Goal: Task Accomplishment & Management: Use online tool/utility

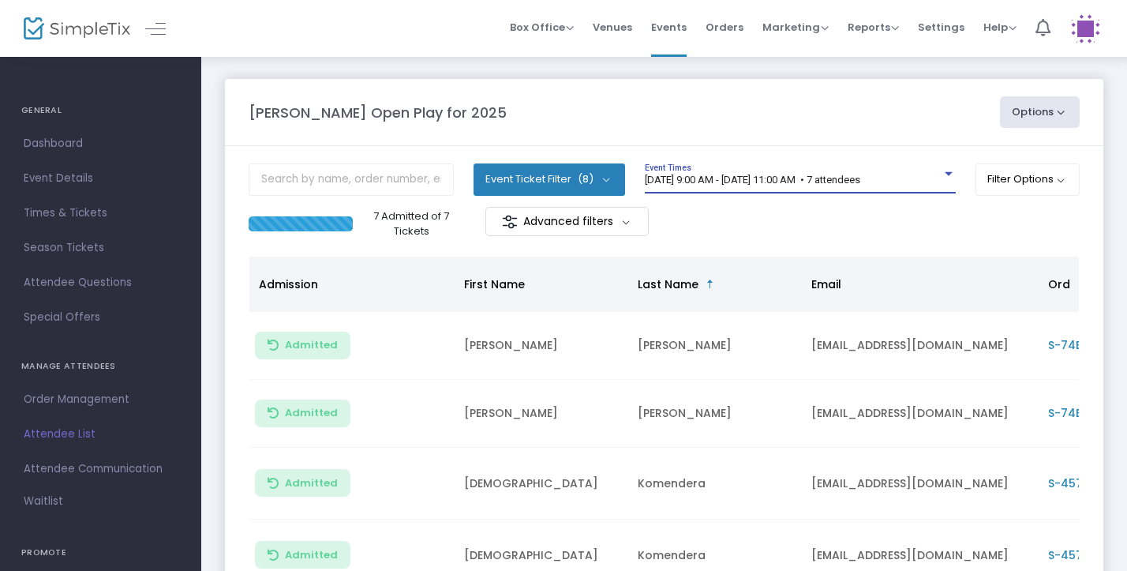
click at [927, 174] on div "[DATE] 9:00 AM - [DATE] 11:00 AM • 7 attendees" at bounding box center [793, 180] width 297 height 12
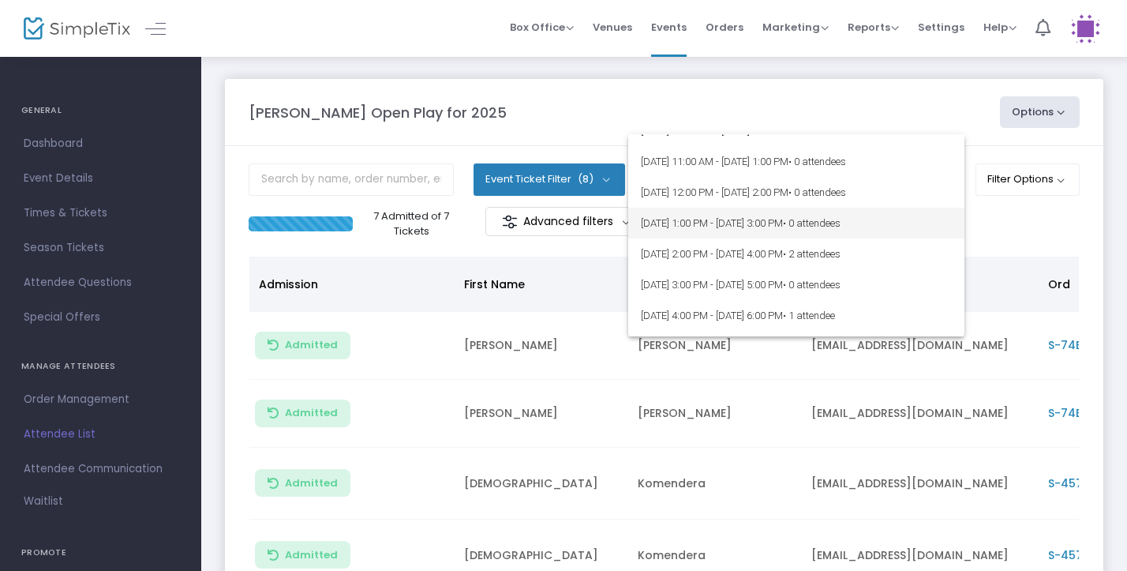
scroll to position [84, 0]
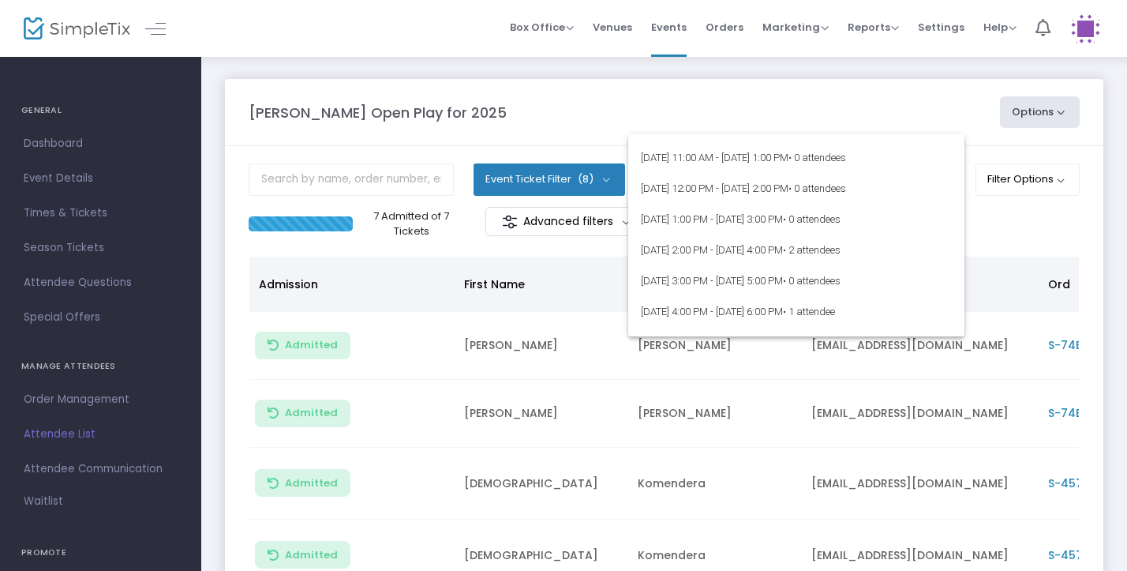
click at [1003, 231] on div at bounding box center [563, 285] width 1127 height 571
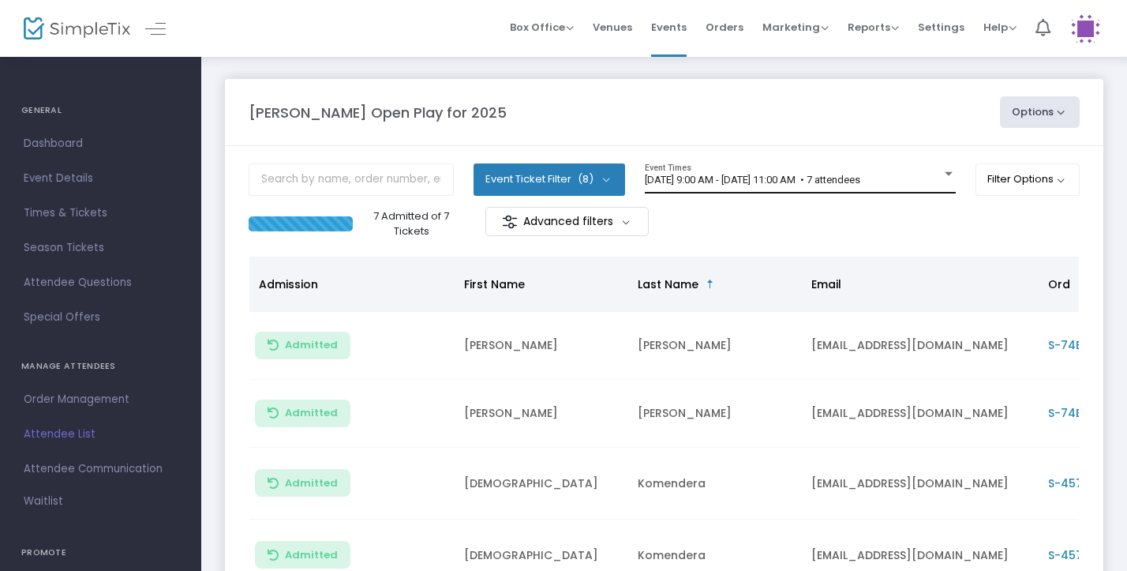
click at [831, 182] on span "8/21/2025 @ 9:00 AM - 8/21/2025 @ 11:00 AM • 7 attendees" at bounding box center [753, 180] width 216 height 12
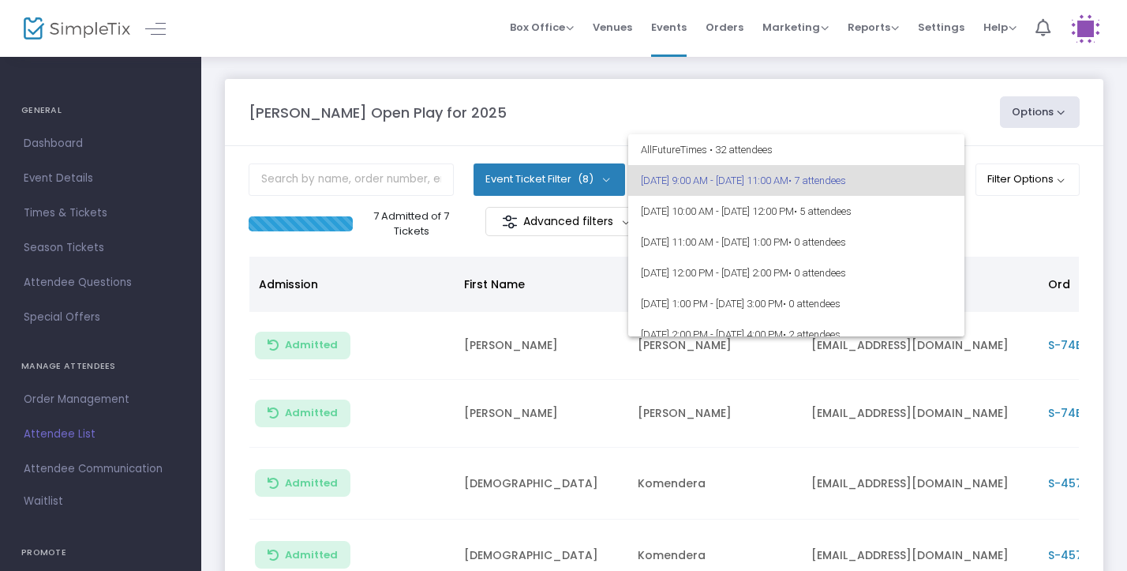
click at [1052, 230] on div at bounding box center [563, 285] width 1127 height 571
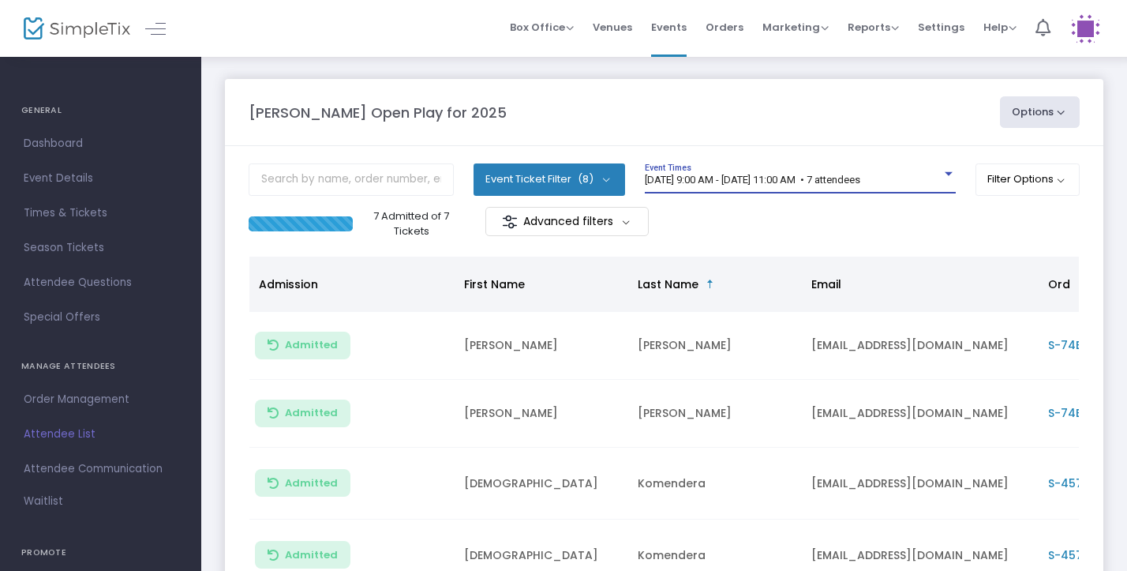
click at [861, 181] on span "[DATE] 9:00 AM - [DATE] 11:00 AM • 7 attendees" at bounding box center [753, 180] width 216 height 12
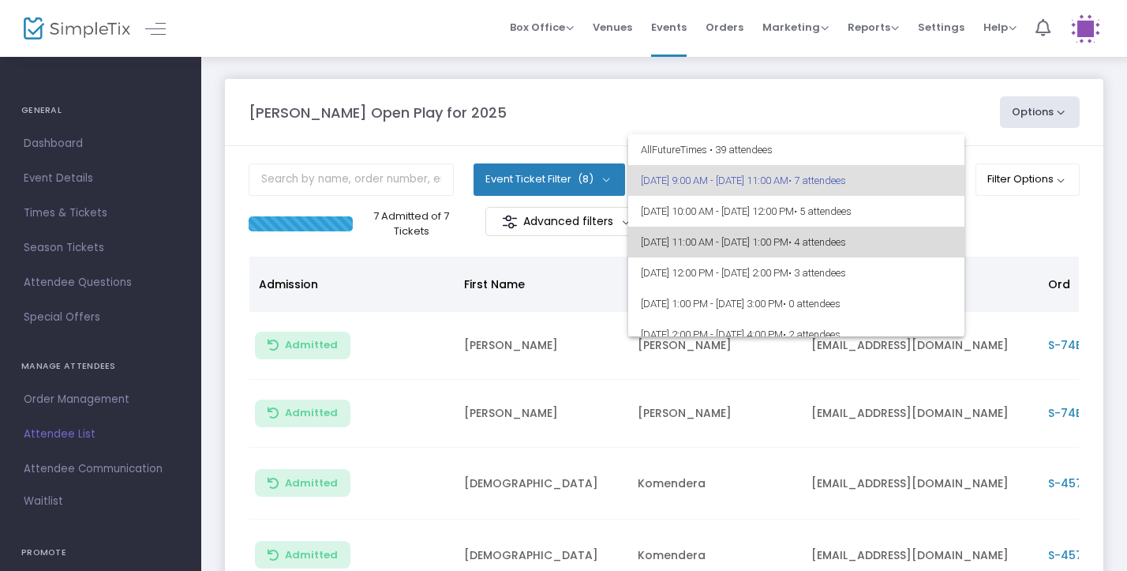
click at [849, 241] on span "8/21/2025 @ 11:00 AM - 8/21/2025 @ 1:00 PM • 4 attendees" at bounding box center [796, 242] width 311 height 31
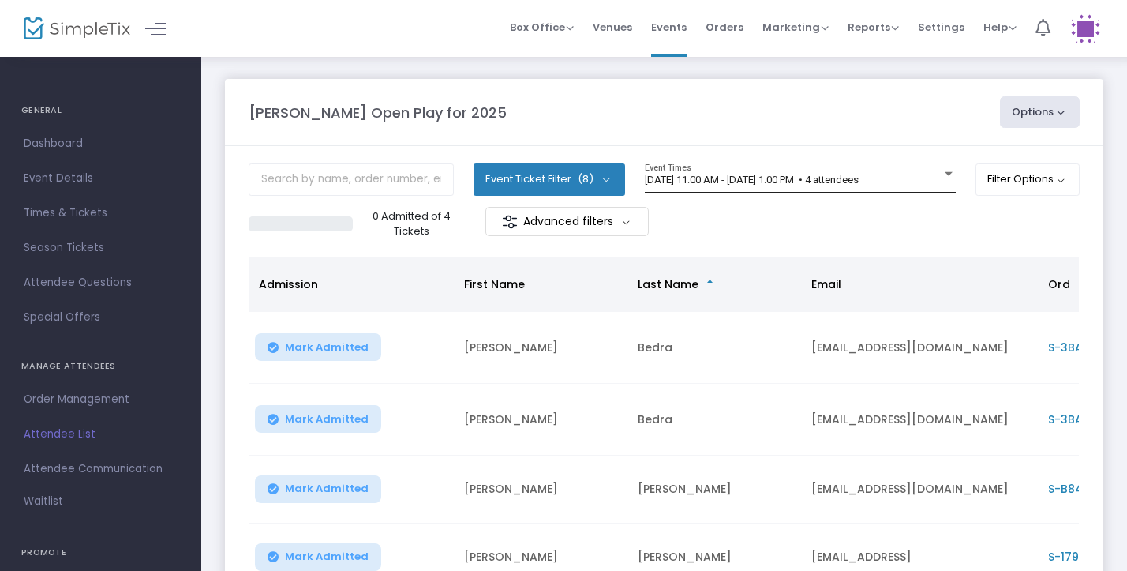
click at [912, 186] on div "8/21/2025 @ 11:00 AM - 8/21/2025 @ 1:00 PM • 4 attendees Event Times" at bounding box center [800, 178] width 311 height 30
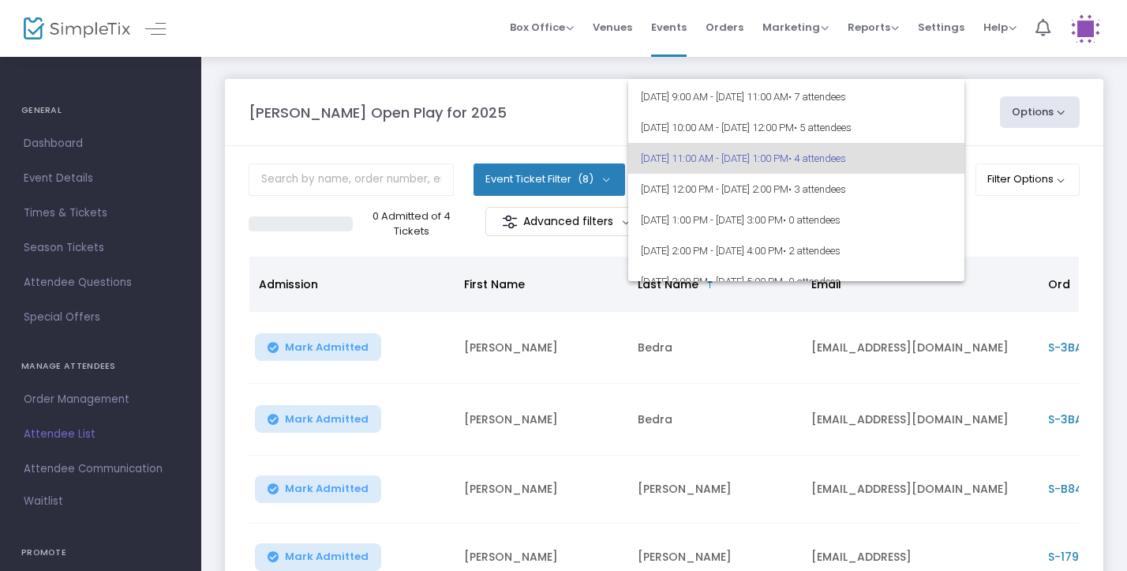
scroll to position [36, 0]
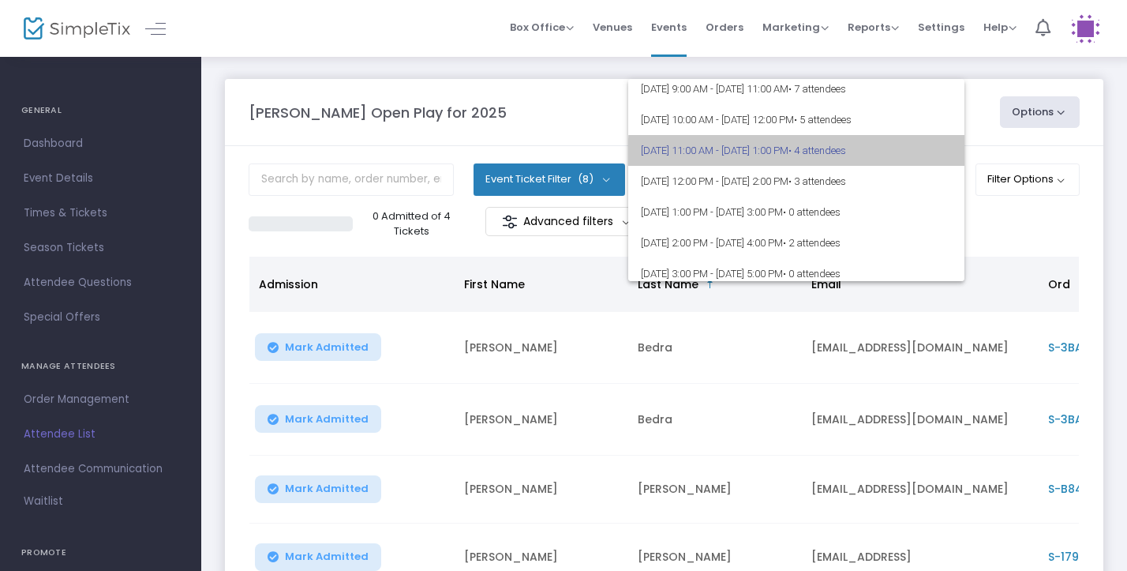
click at [885, 160] on span "8/21/2025 @ 11:00 AM - 8/21/2025 @ 1:00 PM • 4 attendees" at bounding box center [796, 150] width 311 height 31
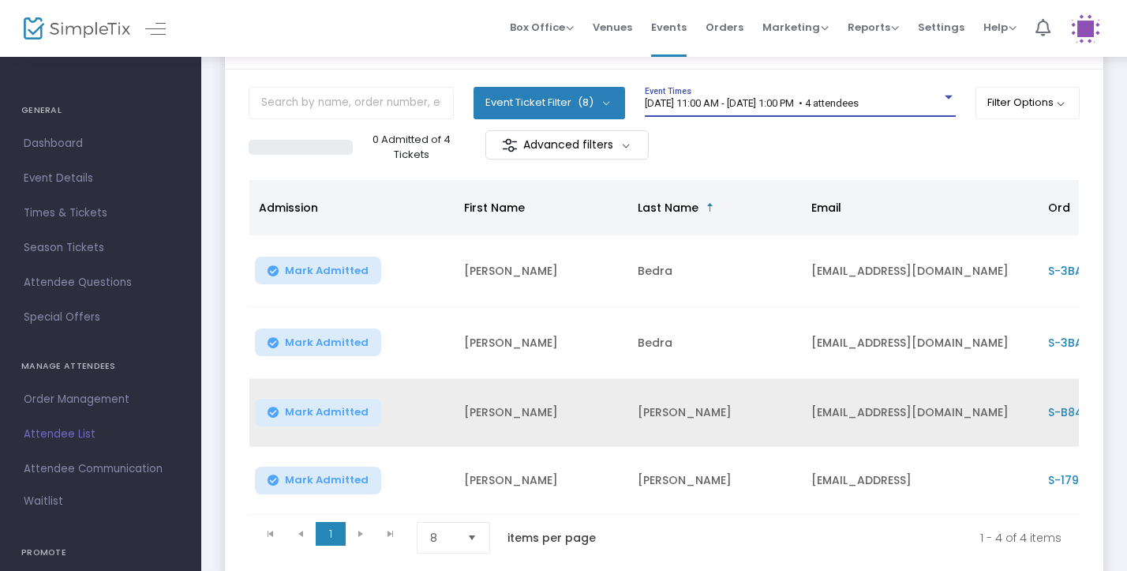
scroll to position [0, 0]
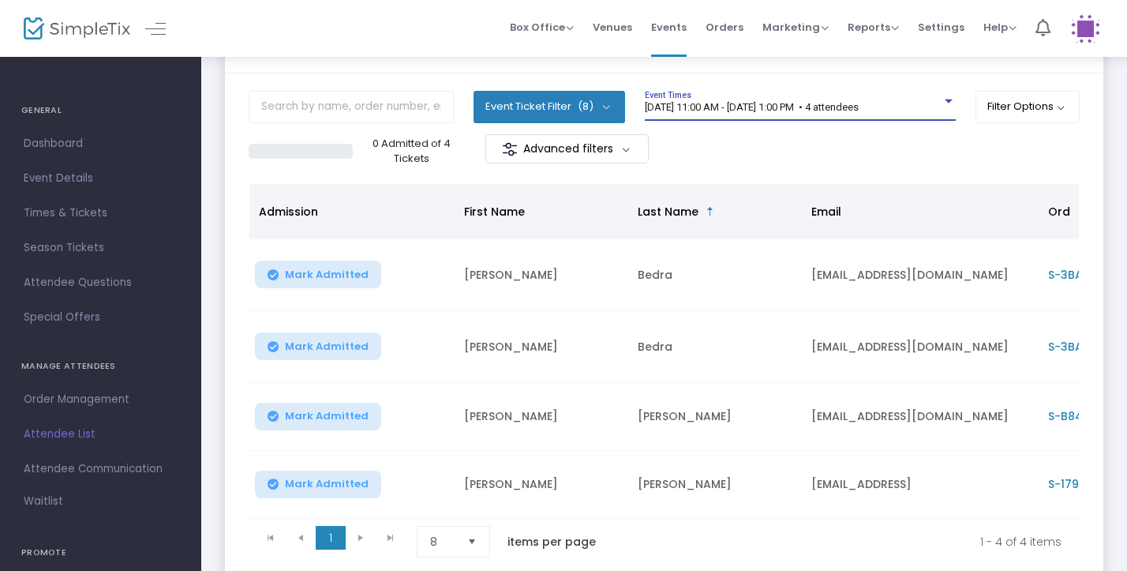
click at [905, 122] on div "8/21/2025 @ 11:00 AM - 8/21/2025 @ 1:00 PM • 4 attendees Event Times" at bounding box center [800, 112] width 311 height 43
click at [925, 102] on div "[DATE] 11:00 AM - [DATE] 1:00 PM • 4 attendees" at bounding box center [793, 108] width 297 height 12
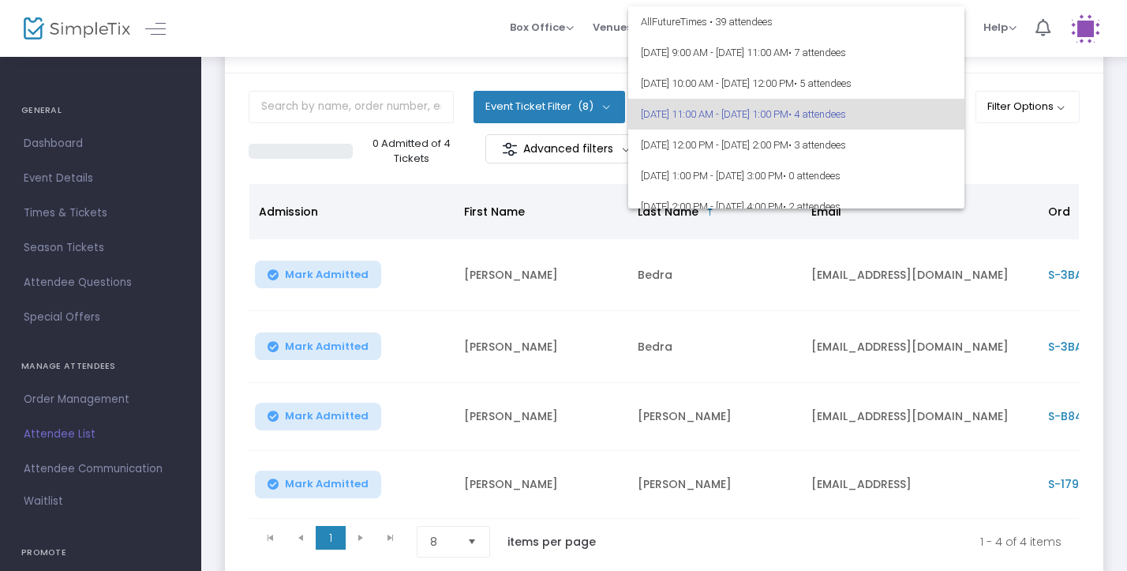
scroll to position [6, 0]
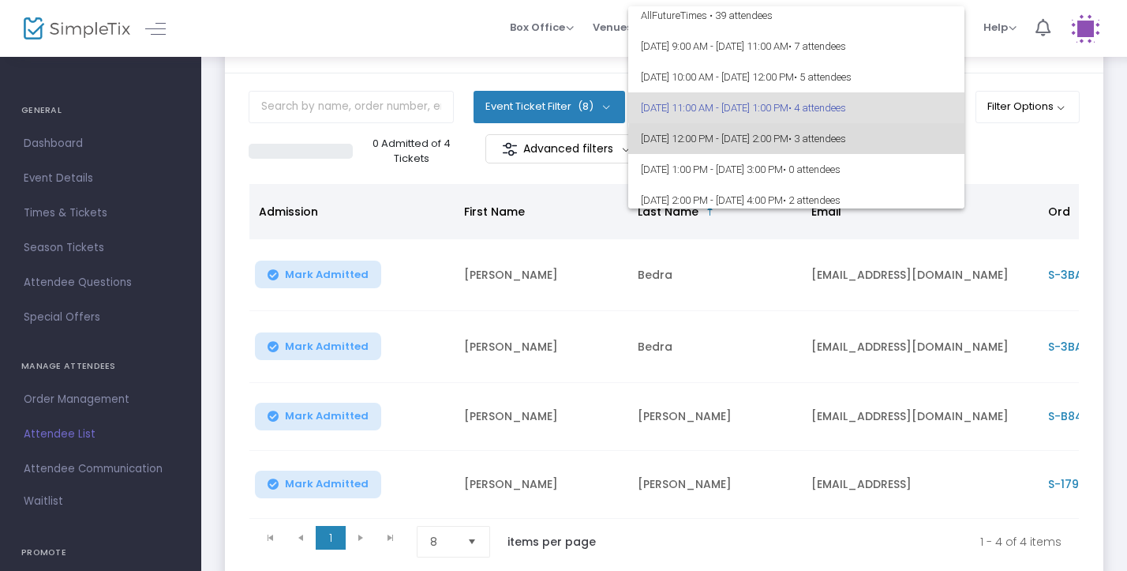
click at [913, 151] on span "[DATE] 12:00 PM - [DATE] 2:00 PM • 3 attendees" at bounding box center [796, 138] width 311 height 31
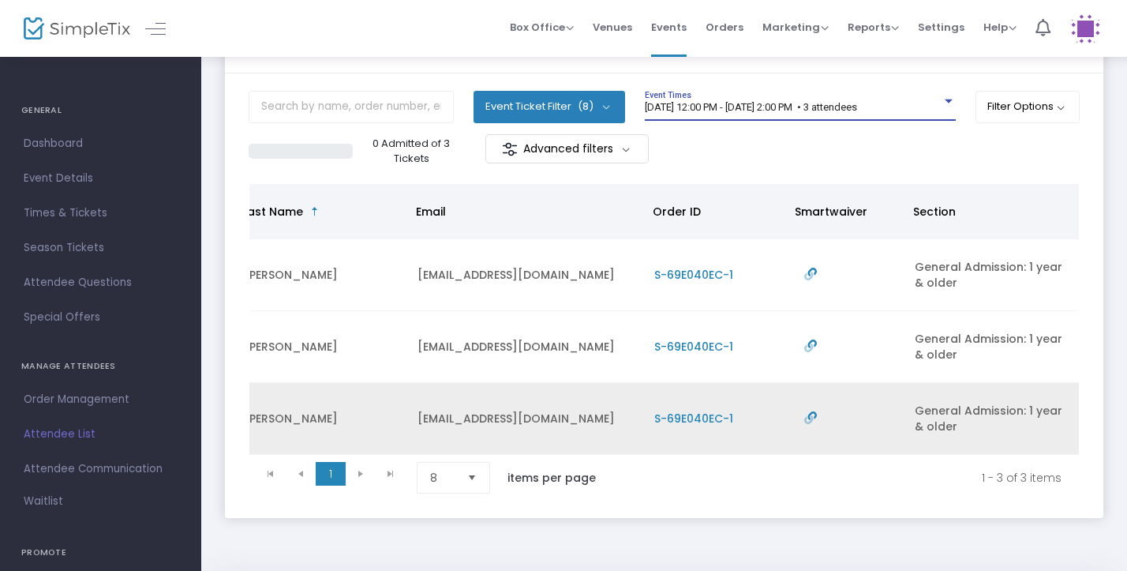
scroll to position [0, 395]
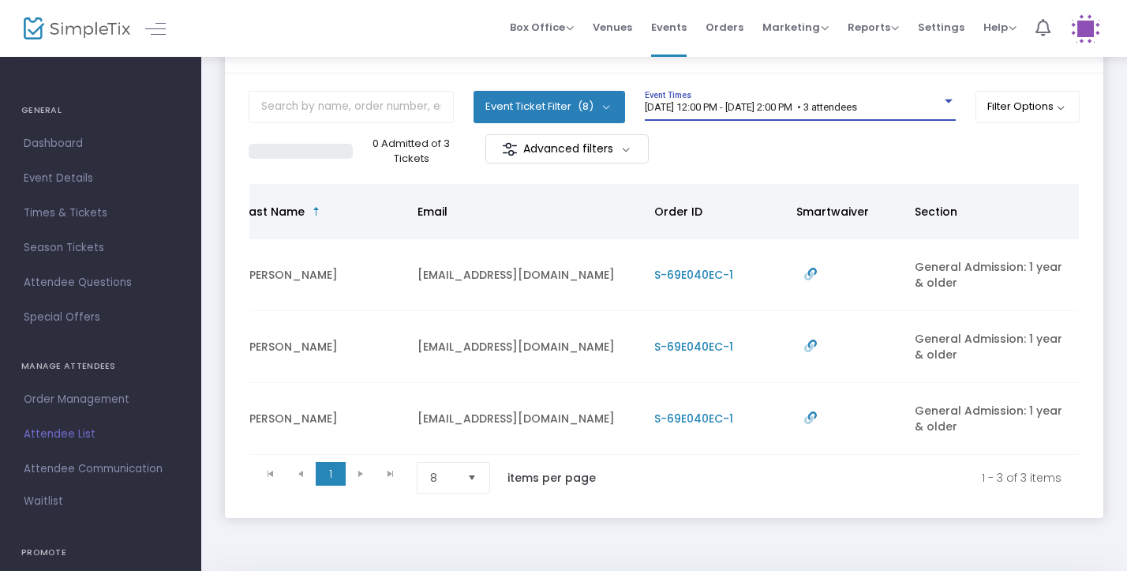
click at [942, 105] on div at bounding box center [949, 102] width 14 height 12
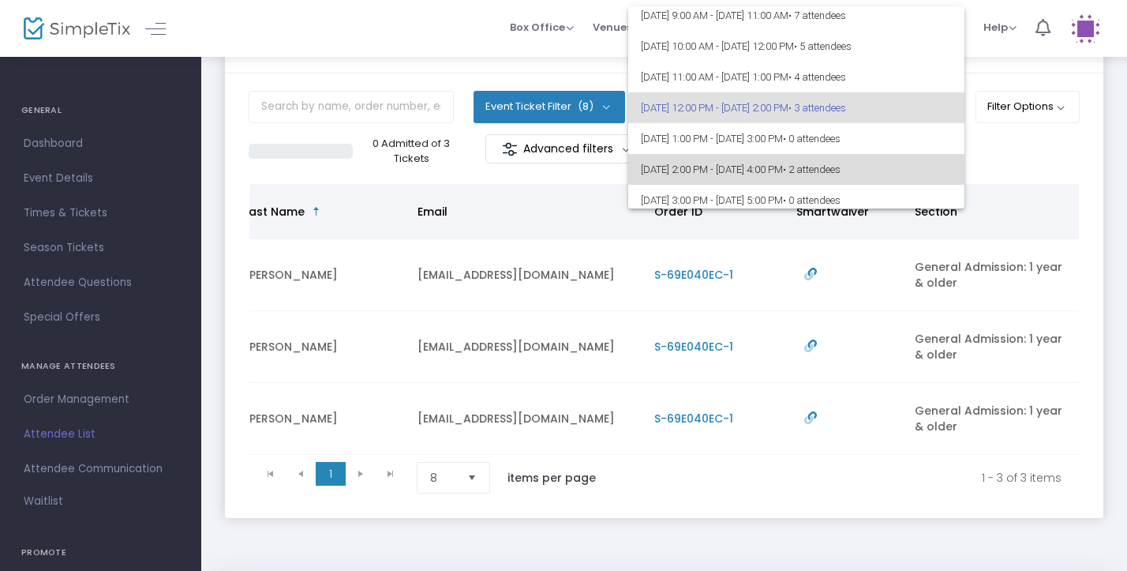
click at [841, 174] on span "• 2 attendees" at bounding box center [812, 169] width 58 height 12
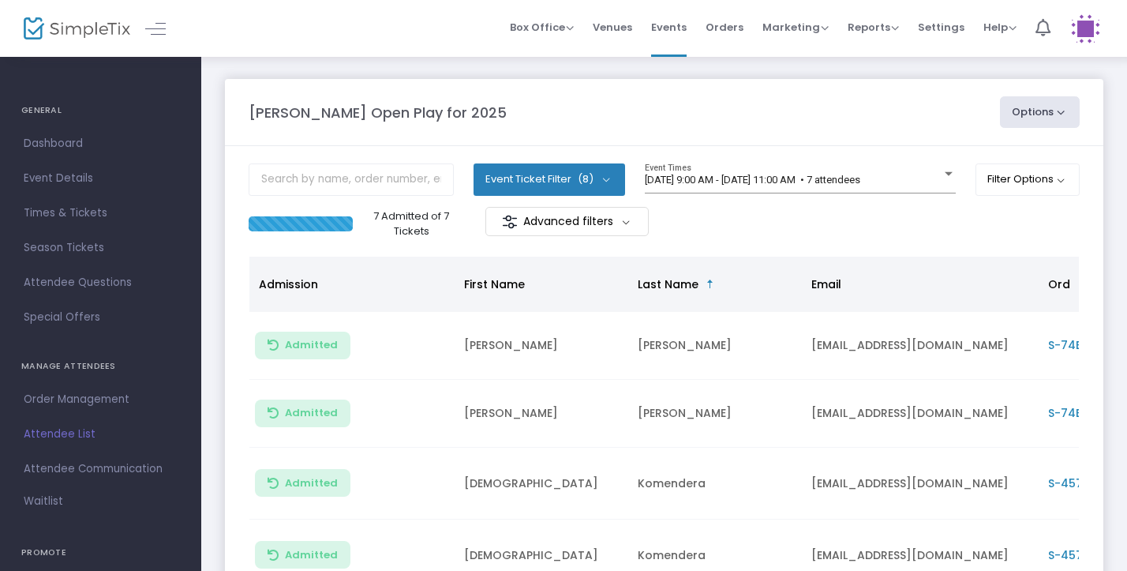
click at [774, 205] on div "8/21/2025 @ 9:00 AM - 8/21/2025 @ 11:00 AM • 7 attendees Event Times" at bounding box center [800, 184] width 311 height 43
click at [785, 181] on span "[DATE] 9:00 AM - [DATE] 11:00 AM • 7 attendees" at bounding box center [753, 180] width 216 height 12
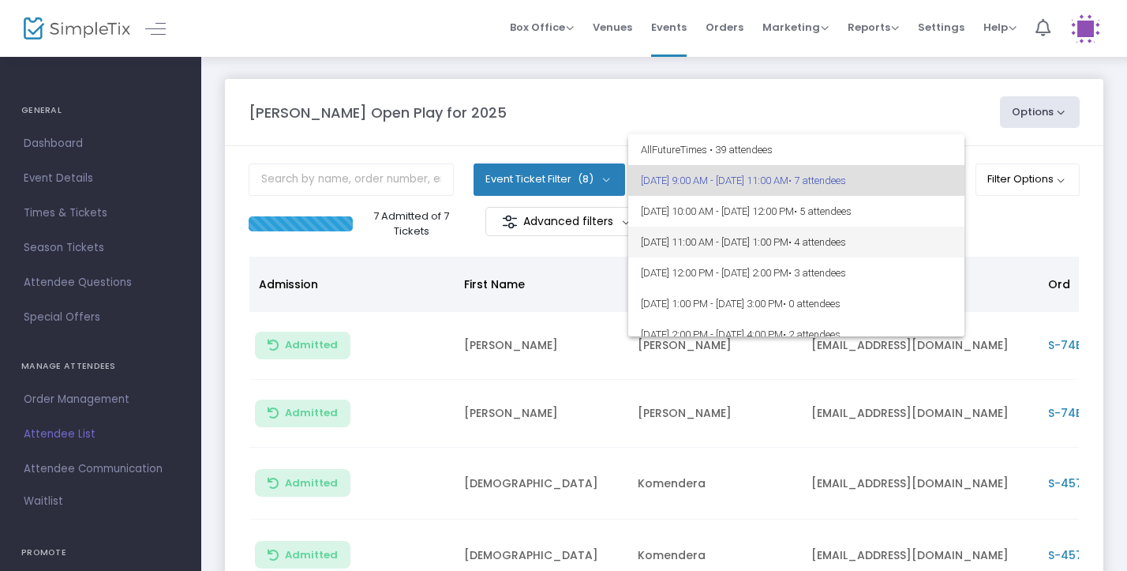
click at [816, 237] on span "8/21/2025 @ 11:00 AM - 8/21/2025 @ 1:00 PM • 4 attendees" at bounding box center [796, 242] width 311 height 31
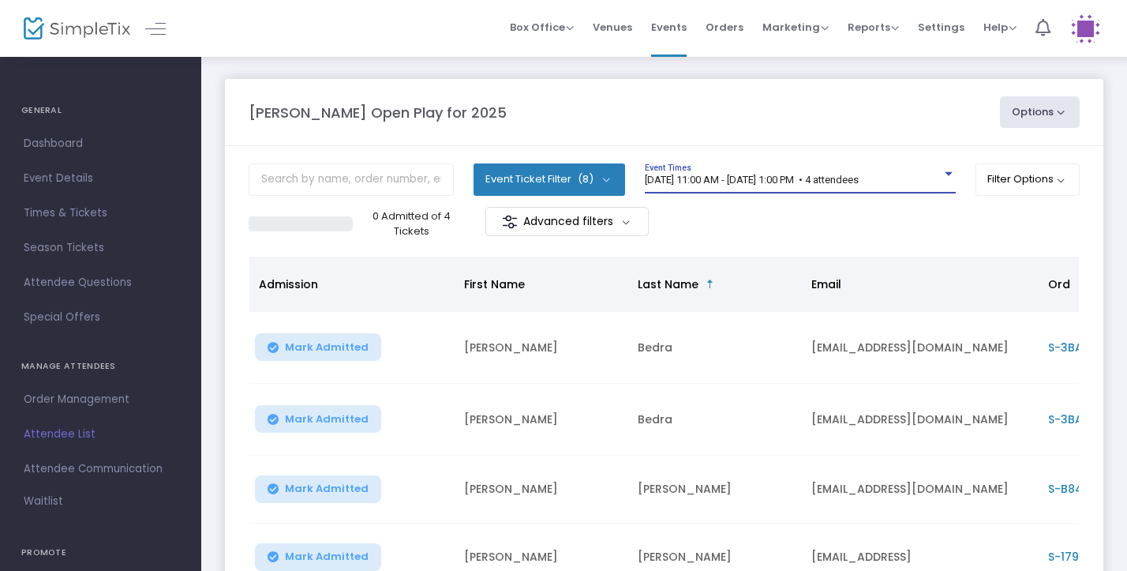
click at [859, 180] on span "8/21/2025 @ 11:00 AM - 8/21/2025 @ 1:00 PM • 4 attendees" at bounding box center [752, 180] width 214 height 12
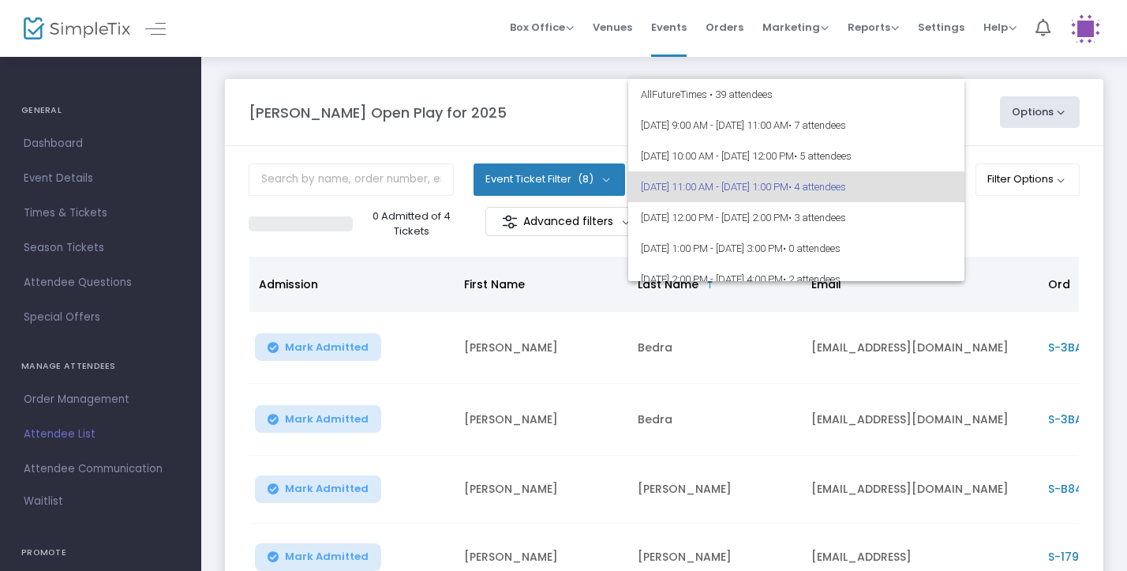
scroll to position [6, 0]
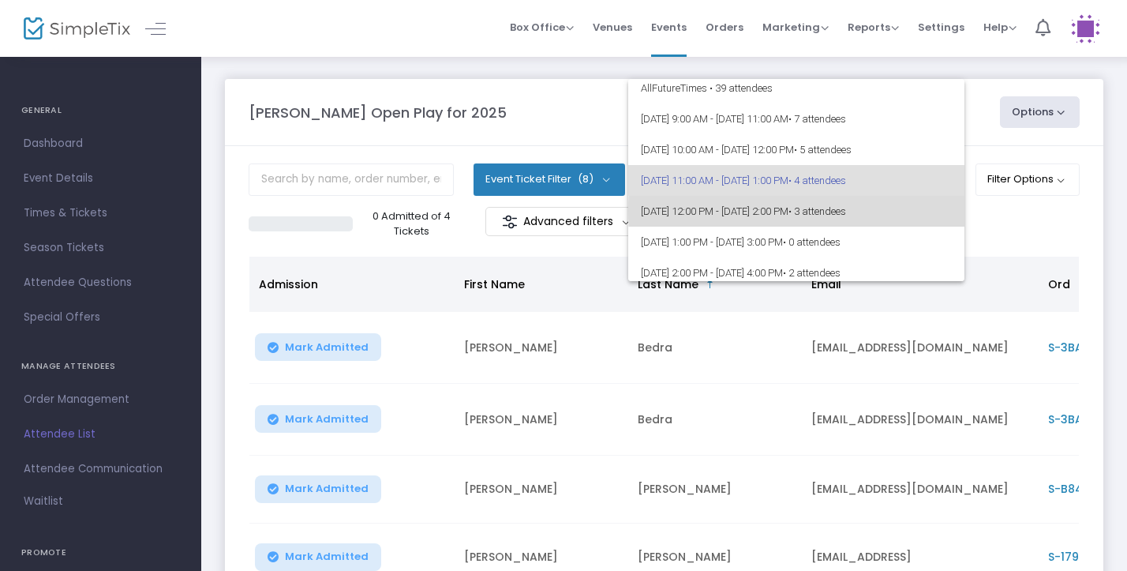
click at [846, 211] on span "• 3 attendees" at bounding box center [818, 211] width 58 height 12
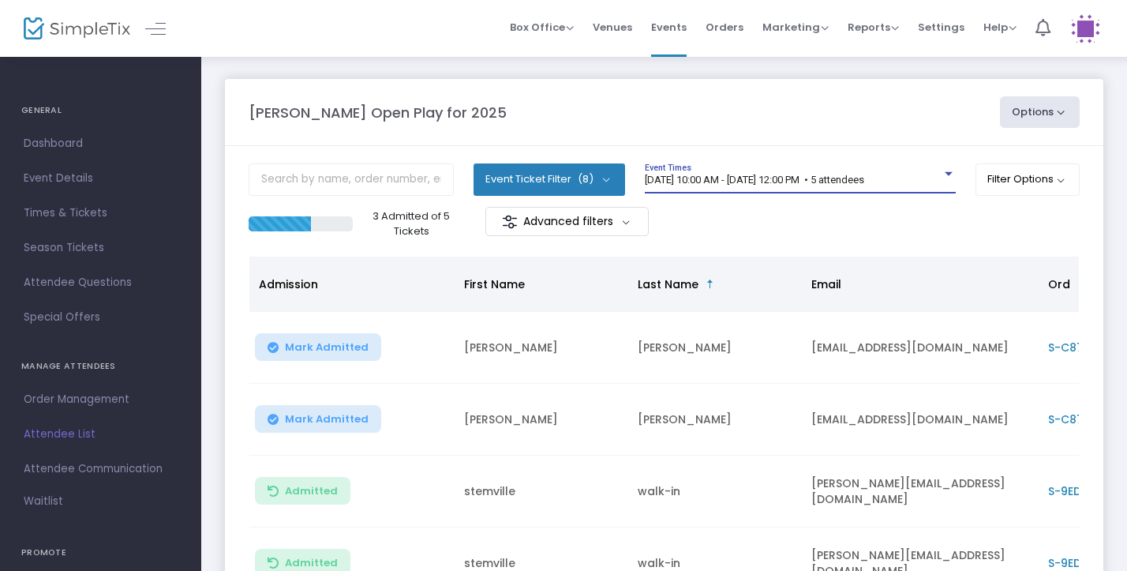
click at [865, 178] on span "[DATE] 10:00 AM - [DATE] 12:00 PM • 5 attendees" at bounding box center [754, 180] width 219 height 12
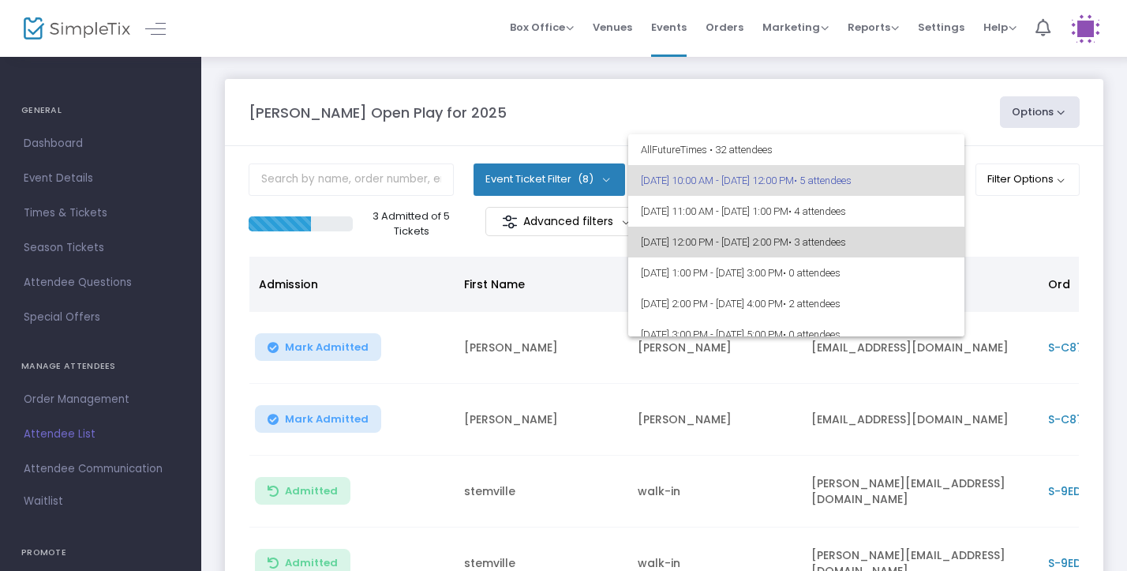
click at [868, 231] on span "8/21/2025 @ 12:00 PM - 8/21/2025 @ 2:00 PM • 3 attendees" at bounding box center [796, 242] width 311 height 31
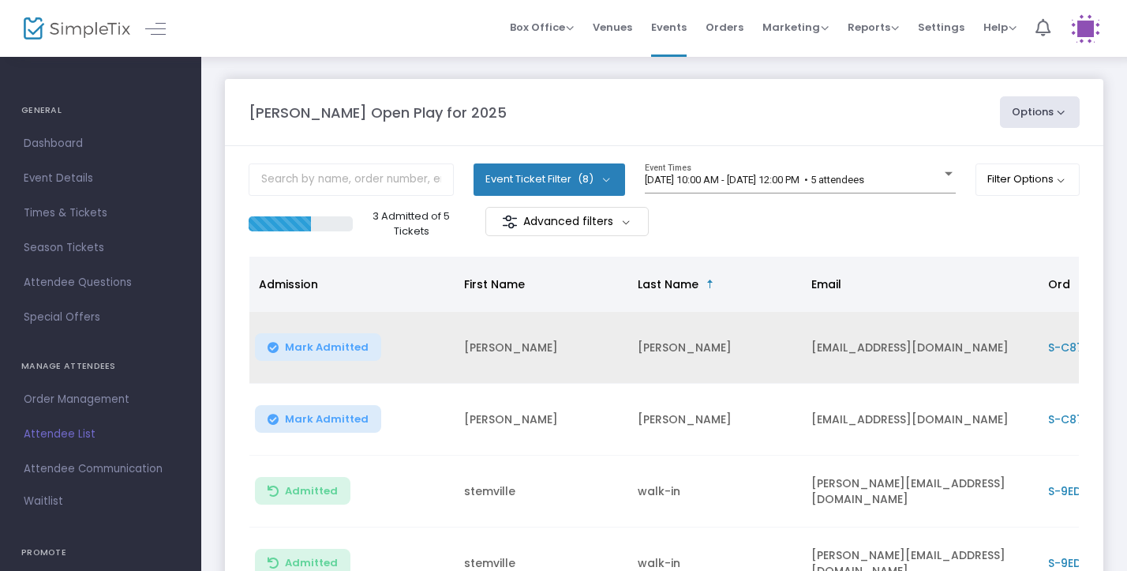
click at [285, 353] on span "Mark Admitted" at bounding box center [327, 347] width 84 height 13
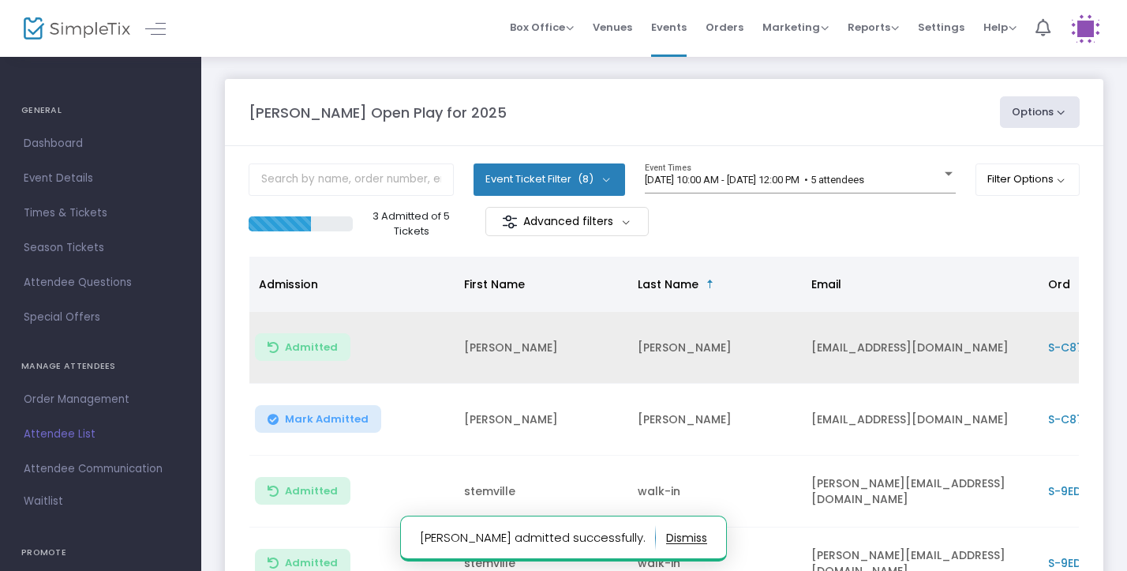
click at [294, 416] on span "Mark Admitted" at bounding box center [327, 419] width 84 height 13
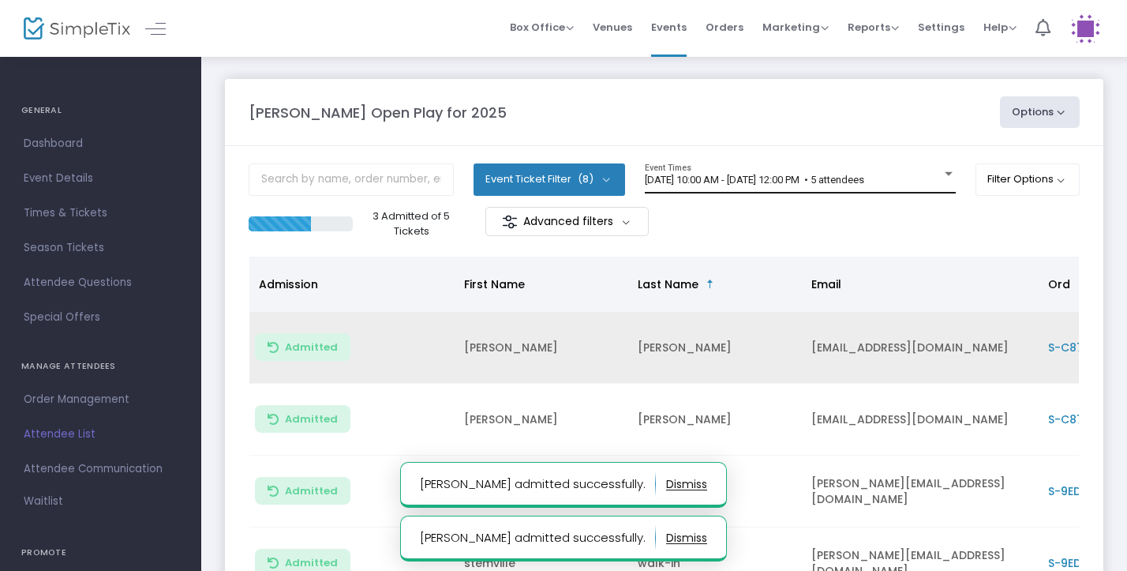
click at [801, 193] on div "[DATE] 10:00 AM - [DATE] 12:00 PM • 5 attendees Event Times" at bounding box center [800, 178] width 311 height 30
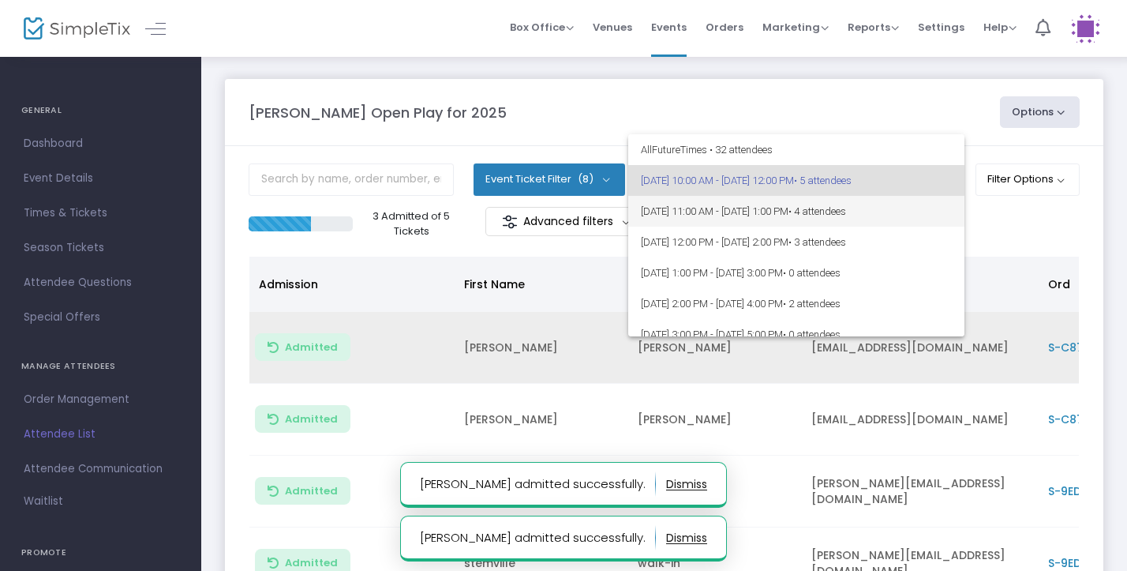
click at [807, 214] on span "[DATE] 11:00 AM - [DATE] 1:00 PM • 4 attendees" at bounding box center [796, 211] width 311 height 31
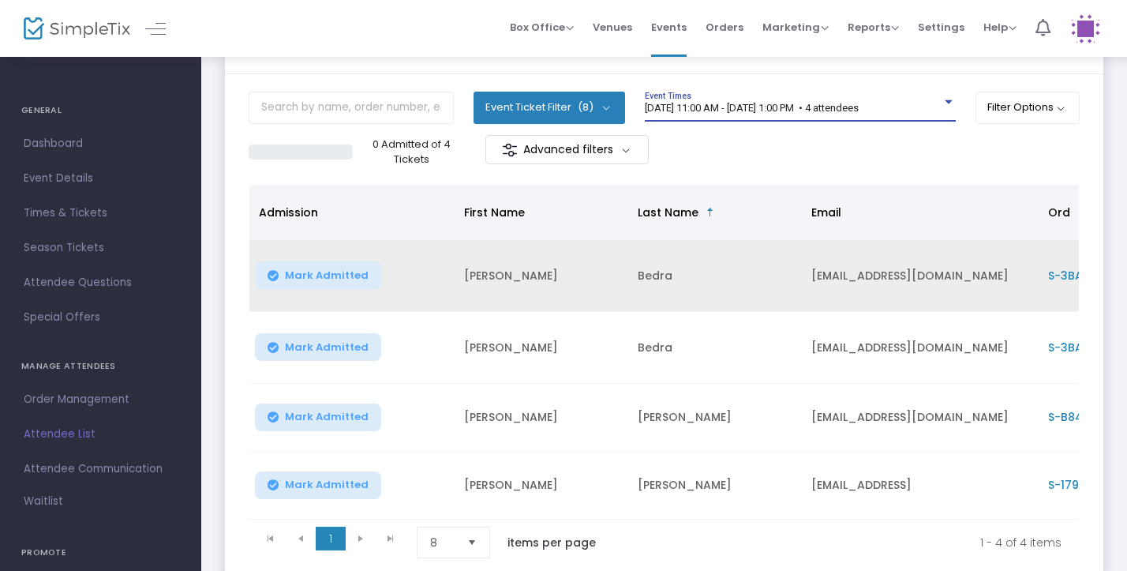
scroll to position [115, 0]
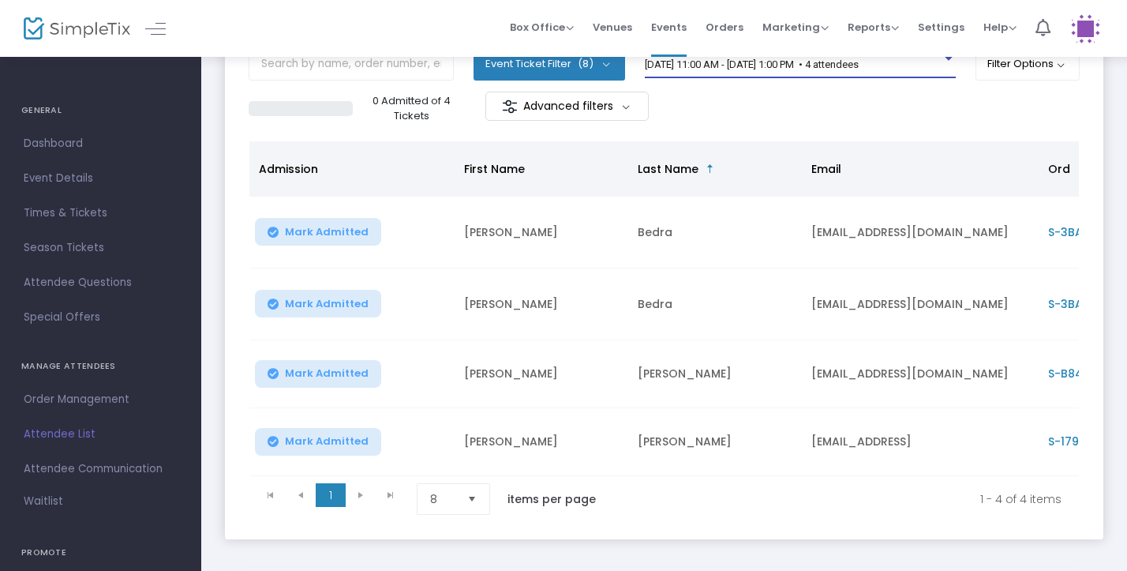
click at [313, 234] on span "Mark Admitted" at bounding box center [327, 232] width 84 height 13
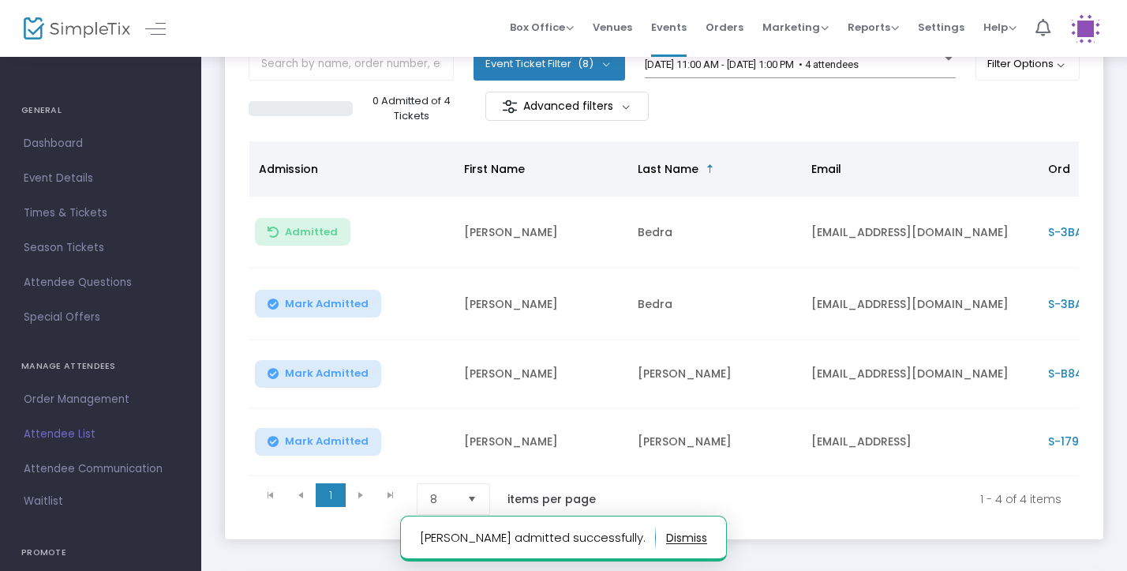
click at [321, 298] on span "Mark Admitted" at bounding box center [327, 304] width 84 height 13
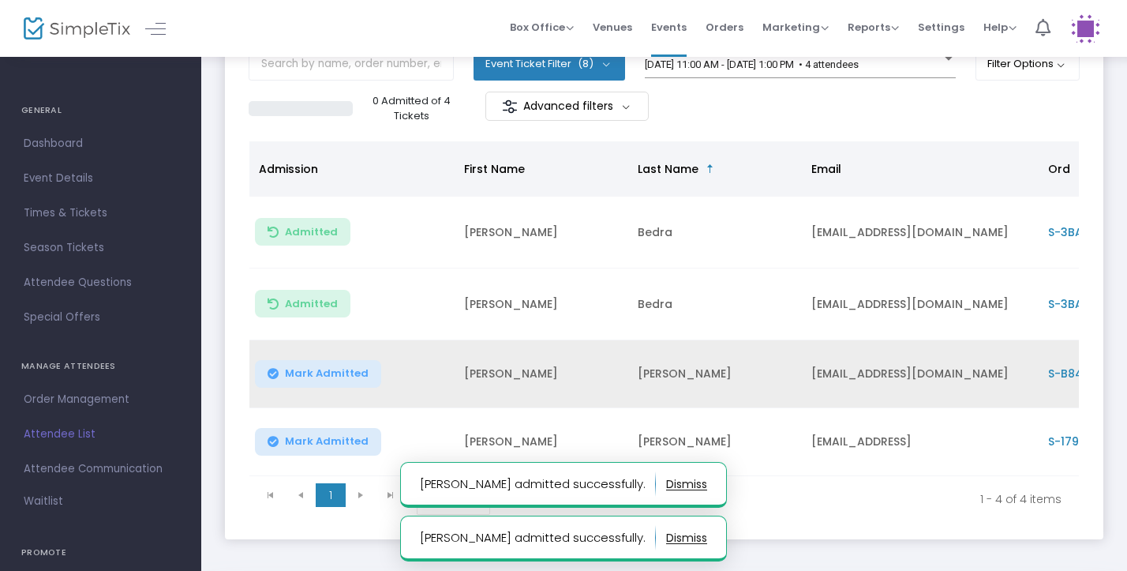
click at [332, 371] on span "Mark Admitted" at bounding box center [327, 373] width 84 height 13
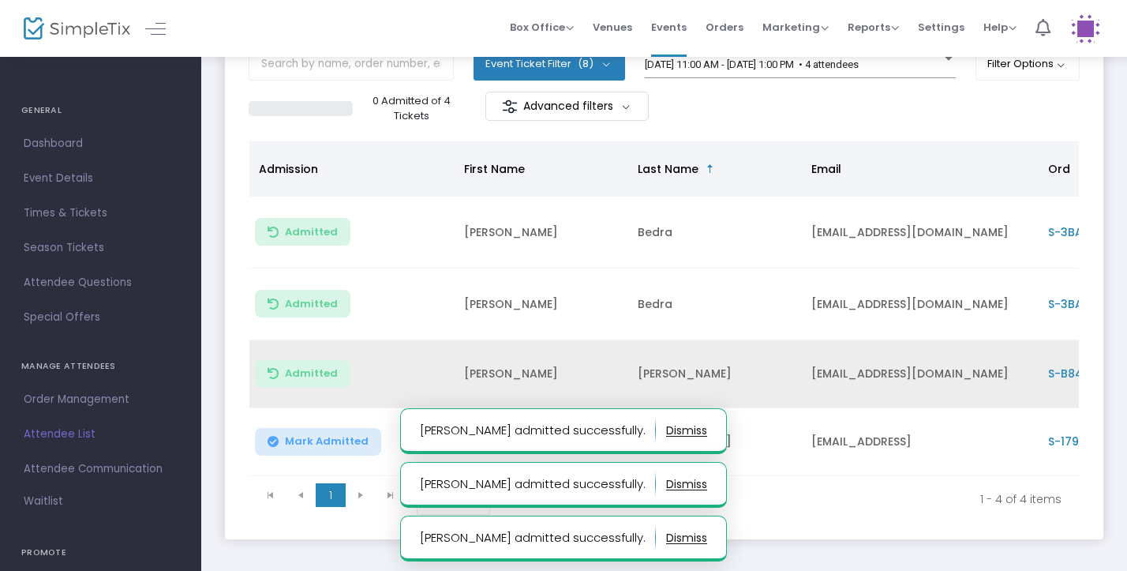
click at [329, 432] on button "Mark Admitted" at bounding box center [318, 442] width 126 height 28
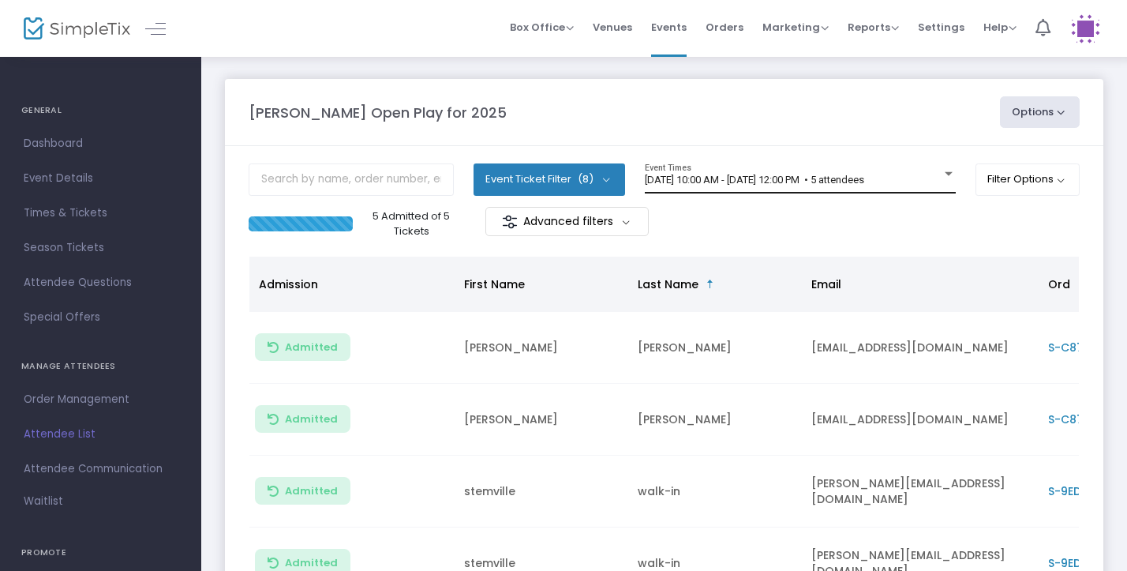
click at [839, 193] on div "[DATE] 10:00 AM - [DATE] 12:00 PM • 5 attendees Event Times" at bounding box center [800, 178] width 311 height 30
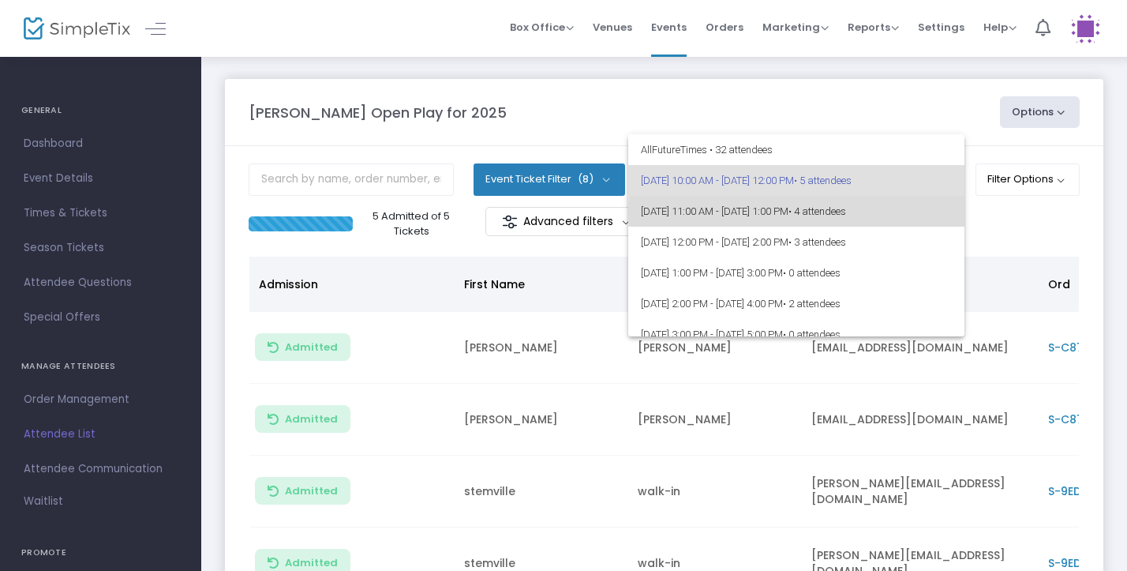
click at [846, 211] on span "• 4 attendees" at bounding box center [818, 211] width 58 height 12
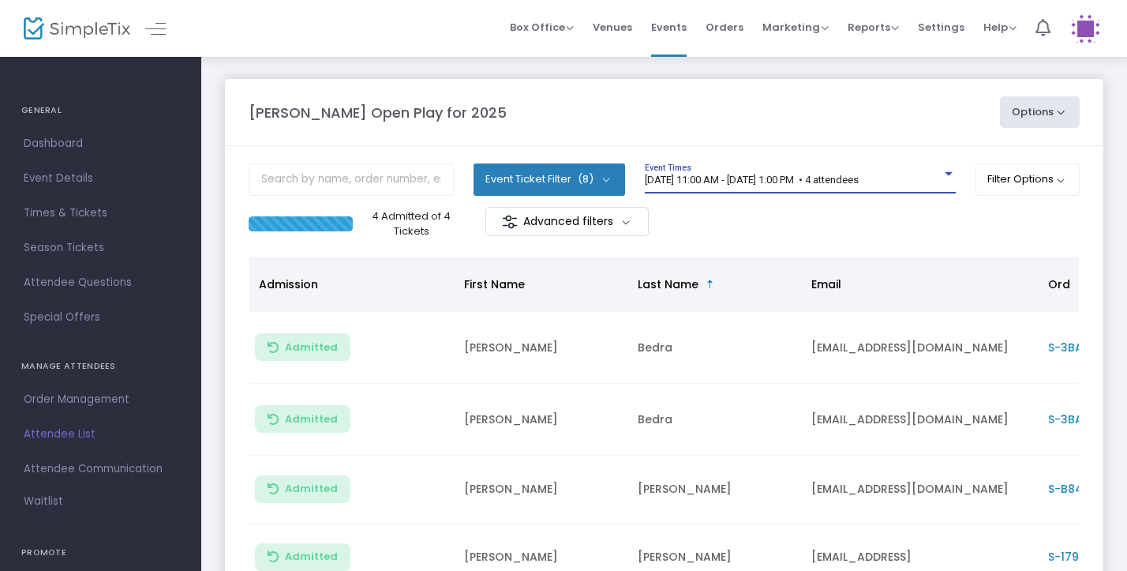
click at [831, 181] on span "[DATE] 11:00 AM - [DATE] 1:00 PM • 4 attendees" at bounding box center [752, 180] width 214 height 12
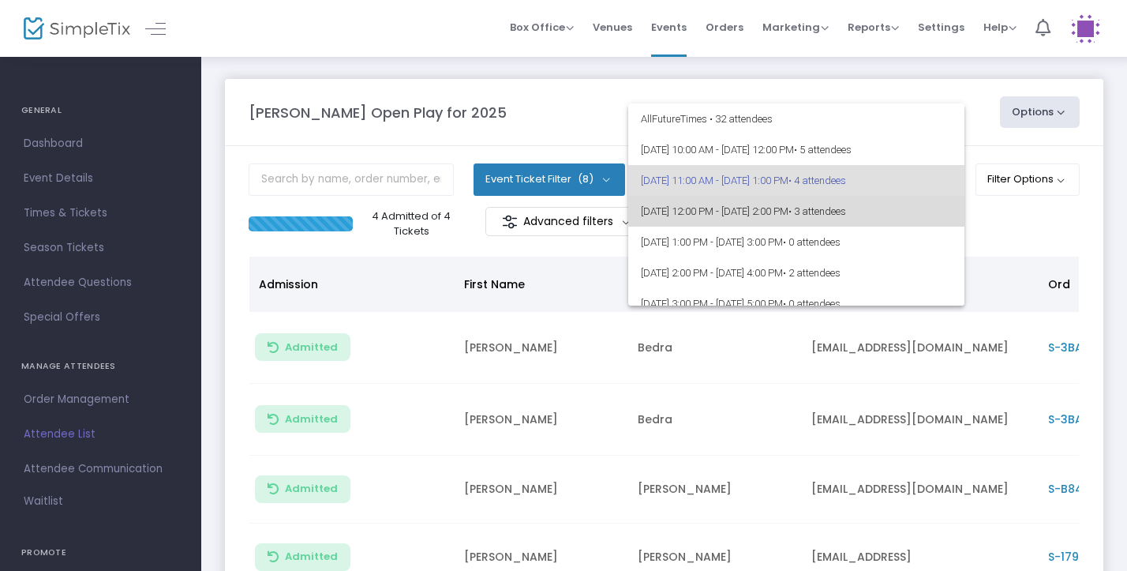
click at [838, 205] on span "[DATE] 12:00 PM - [DATE] 2:00 PM • 3 attendees" at bounding box center [796, 211] width 311 height 31
